Goal: Transaction & Acquisition: Obtain resource

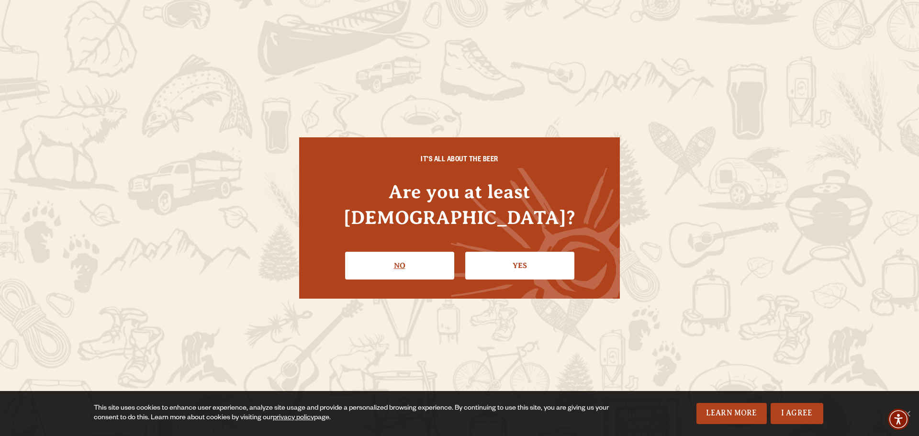
click at [432, 252] on link "No" at bounding box center [399, 266] width 109 height 28
click at [524, 252] on link "Yes" at bounding box center [519, 266] width 109 height 28
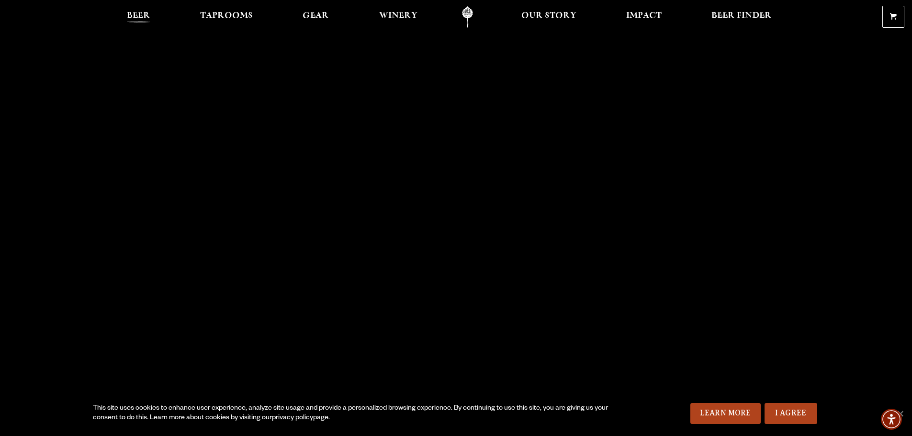
drag, startPoint x: 146, startPoint y: 17, endPoint x: 135, endPoint y: 20, distance: 11.8
click at [135, 20] on span "Beer" at bounding box center [138, 16] width 23 height 8
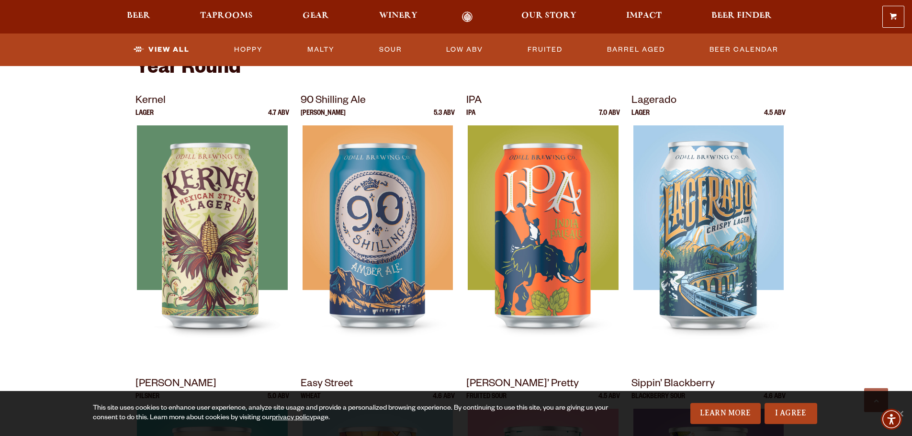
scroll to position [391, 0]
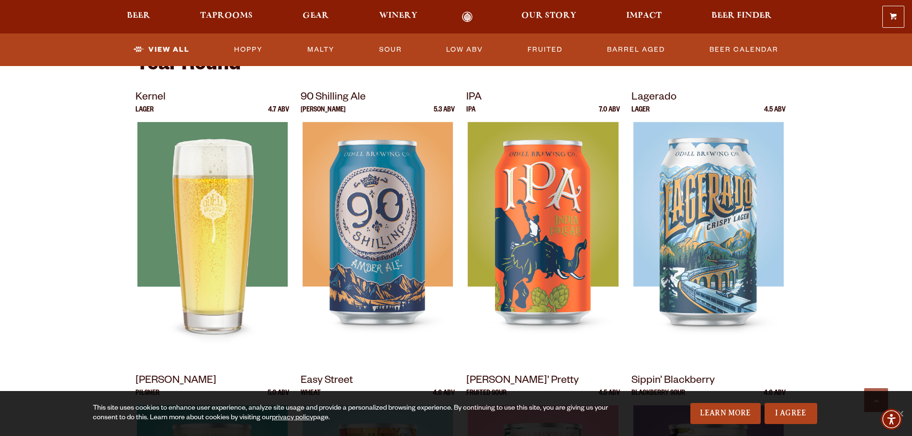
click at [182, 199] on img at bounding box center [212, 241] width 150 height 239
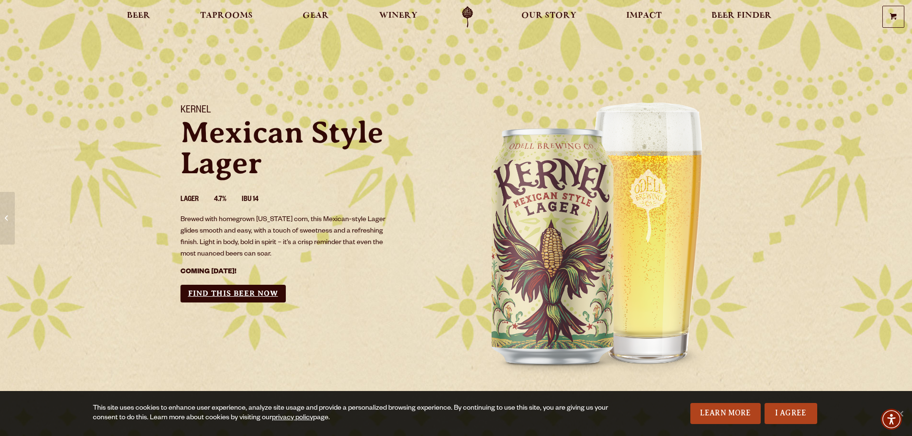
drag, startPoint x: 222, startPoint y: 295, endPoint x: 196, endPoint y: 292, distance: 25.6
click at [196, 292] on link "Find this Beer Now" at bounding box center [232, 294] width 105 height 18
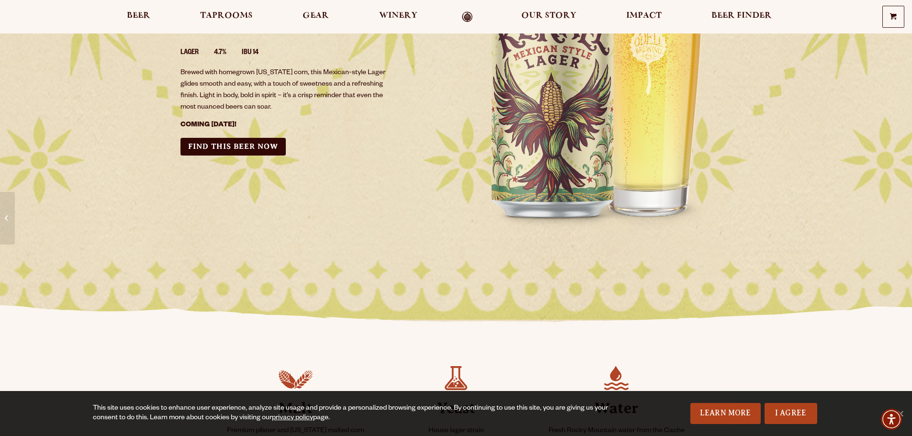
scroll to position [654, 0]
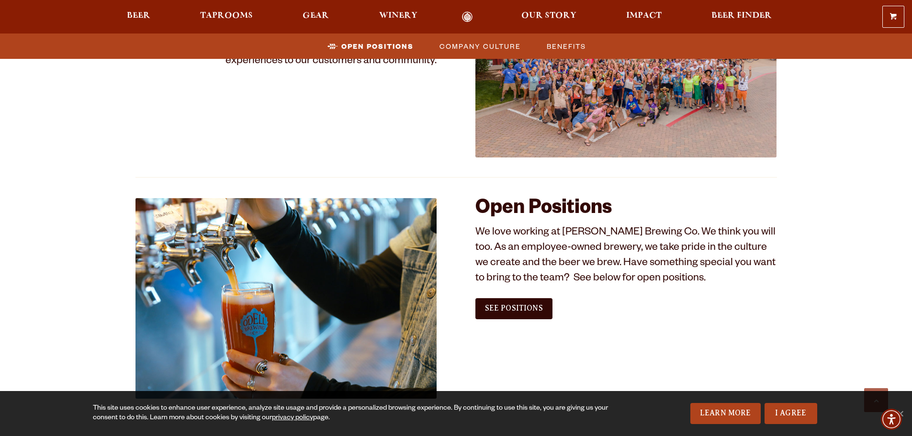
scroll to position [417, 0]
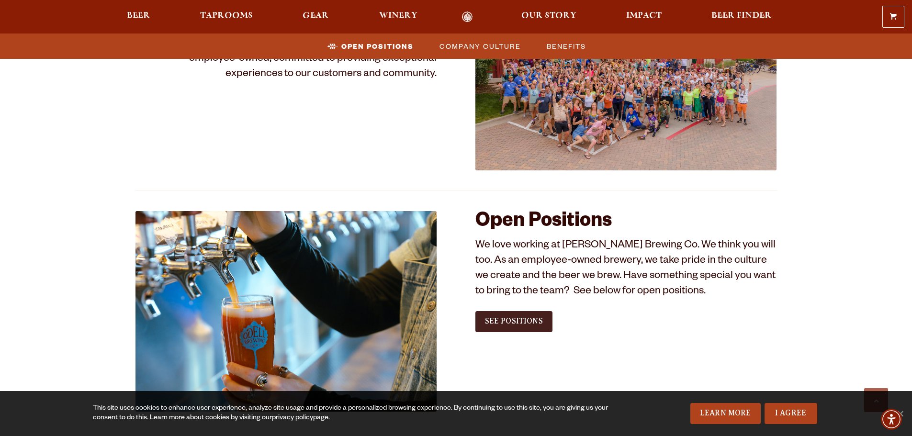
click at [517, 315] on link "See Positions" at bounding box center [513, 321] width 77 height 21
